Goal: Navigation & Orientation: Go to known website

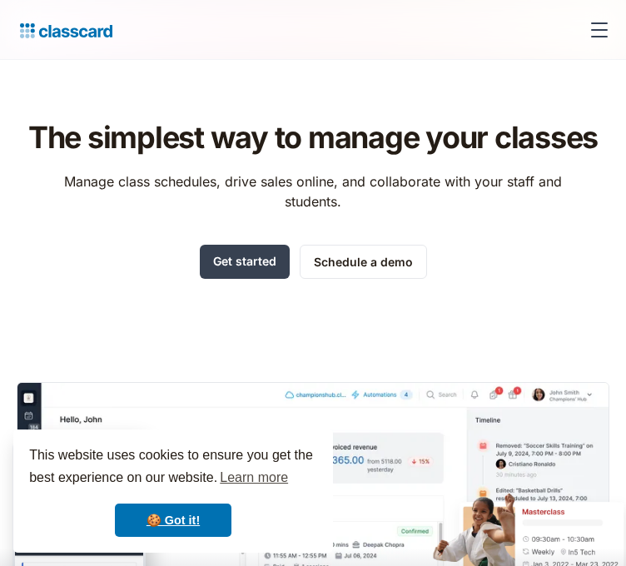
click at [589, 20] on div "menu" at bounding box center [599, 30] width 40 height 40
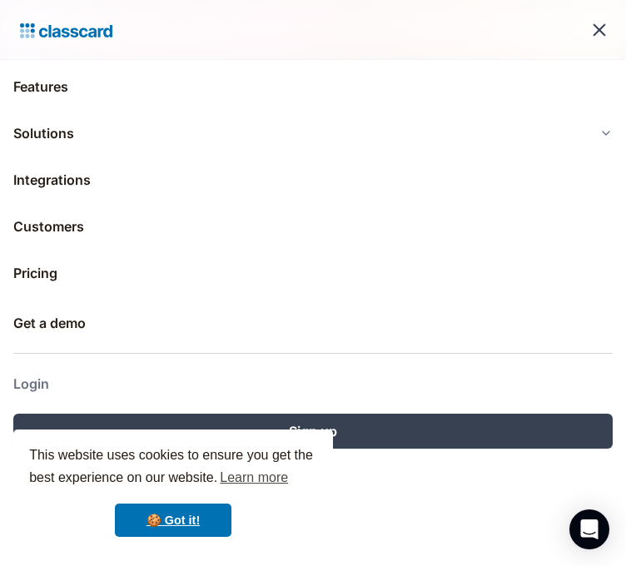
click at [47, 384] on link "Login" at bounding box center [312, 384] width 599 height 40
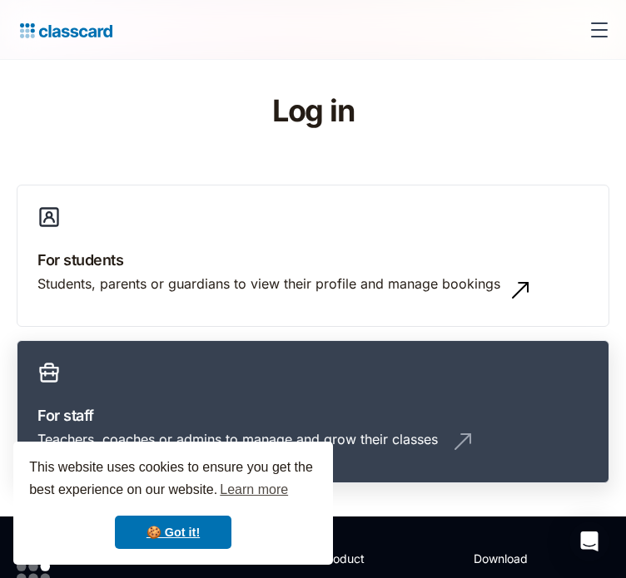
click at [438, 430] on div "Teachers, coaches or admins to manage and grow their classes" at bounding box center [237, 439] width 400 height 18
